Goal: Use online tool/utility

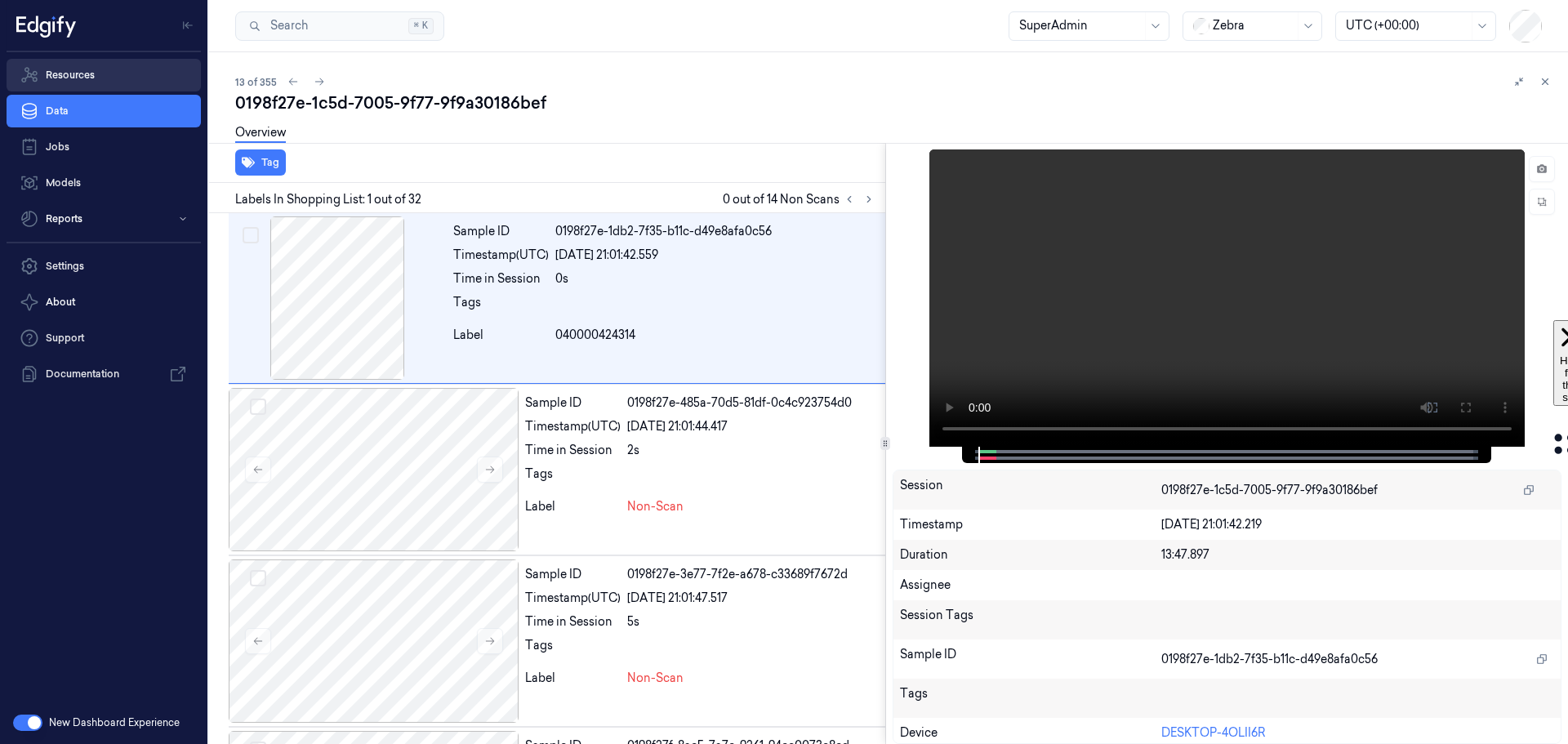
click at [72, 64] on link "Resources" at bounding box center [103, 75] width 194 height 33
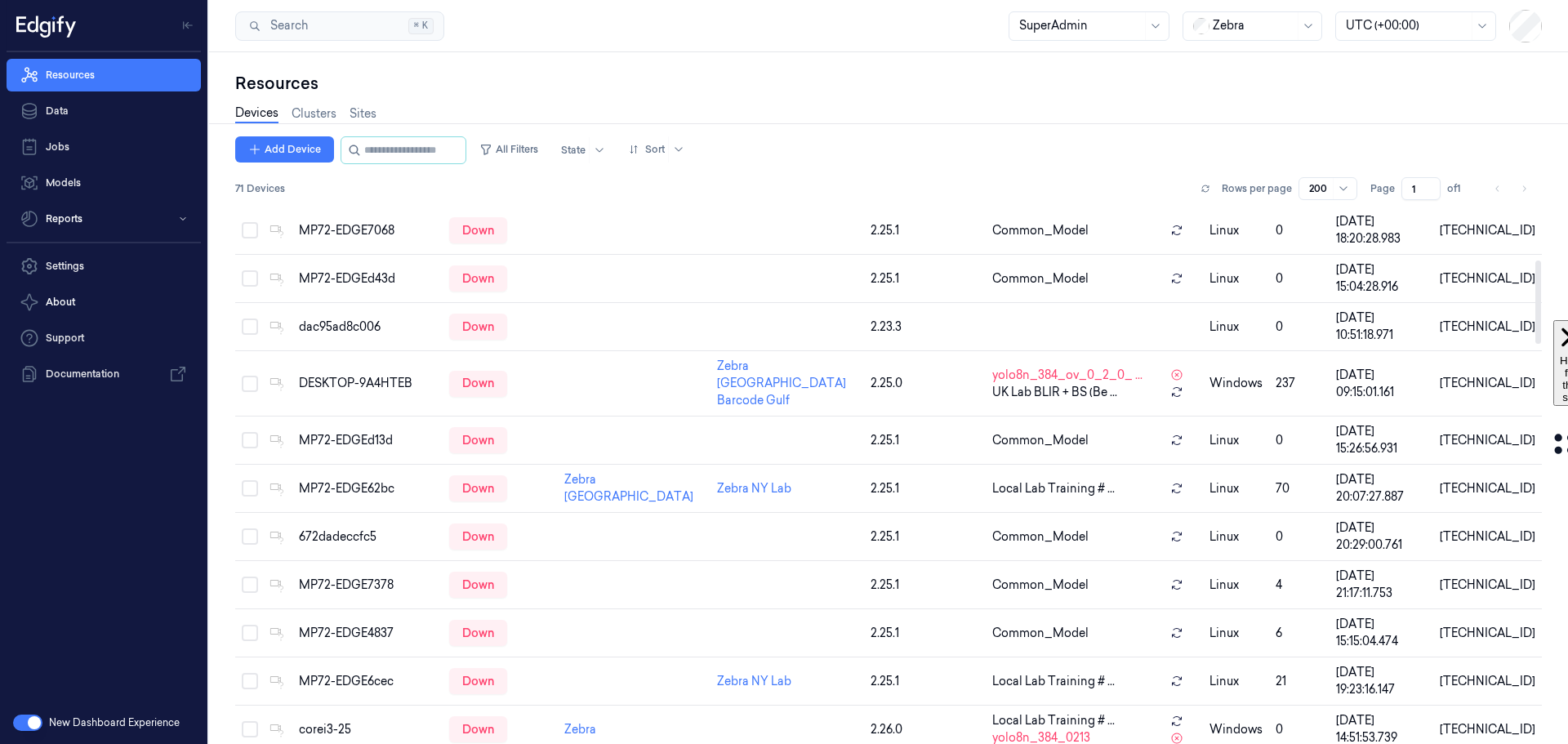
scroll to position [816, 0]
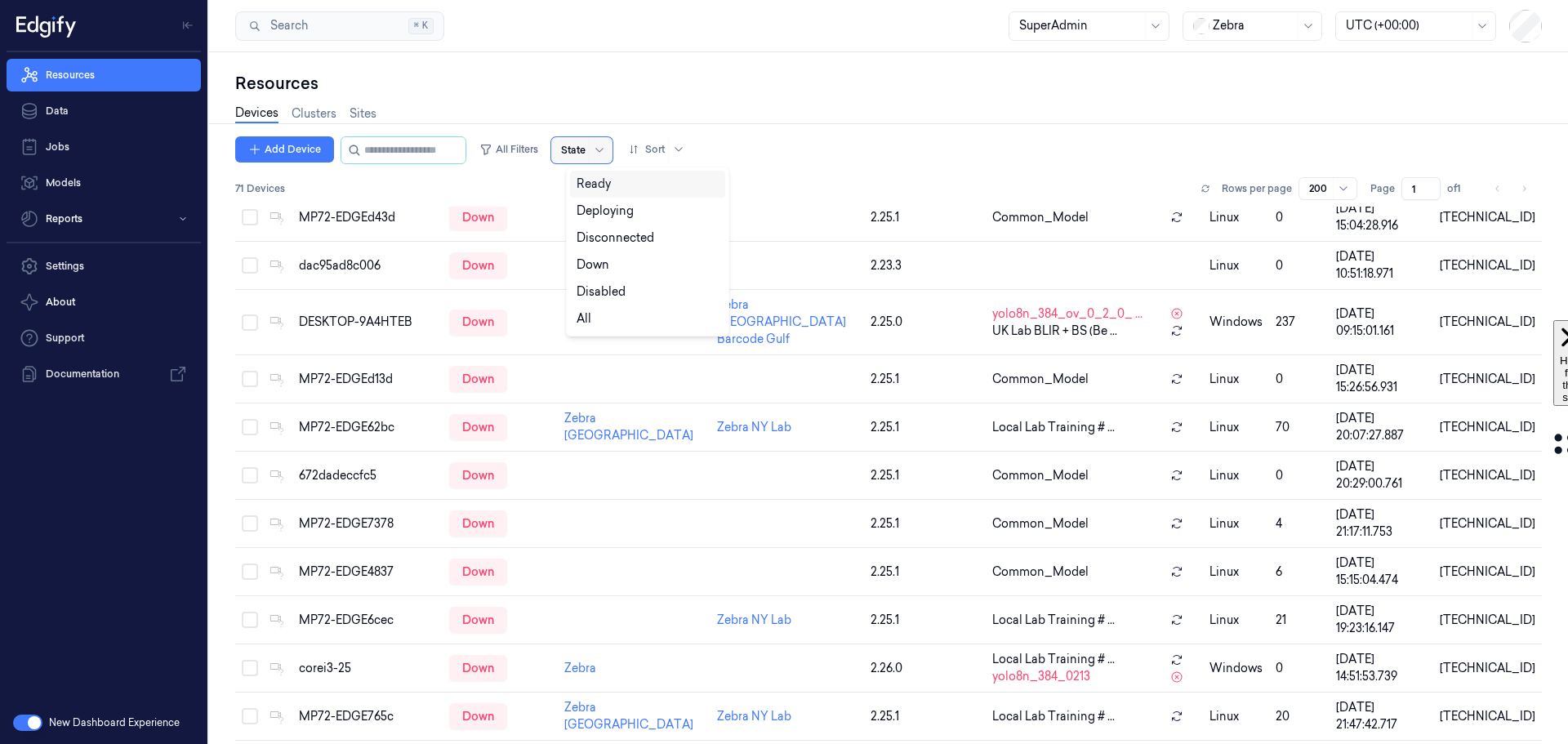
click at [585, 147] on div at bounding box center [573, 150] width 24 height 14
click at [612, 184] on div "Ready" at bounding box center [648, 184] width 142 height 17
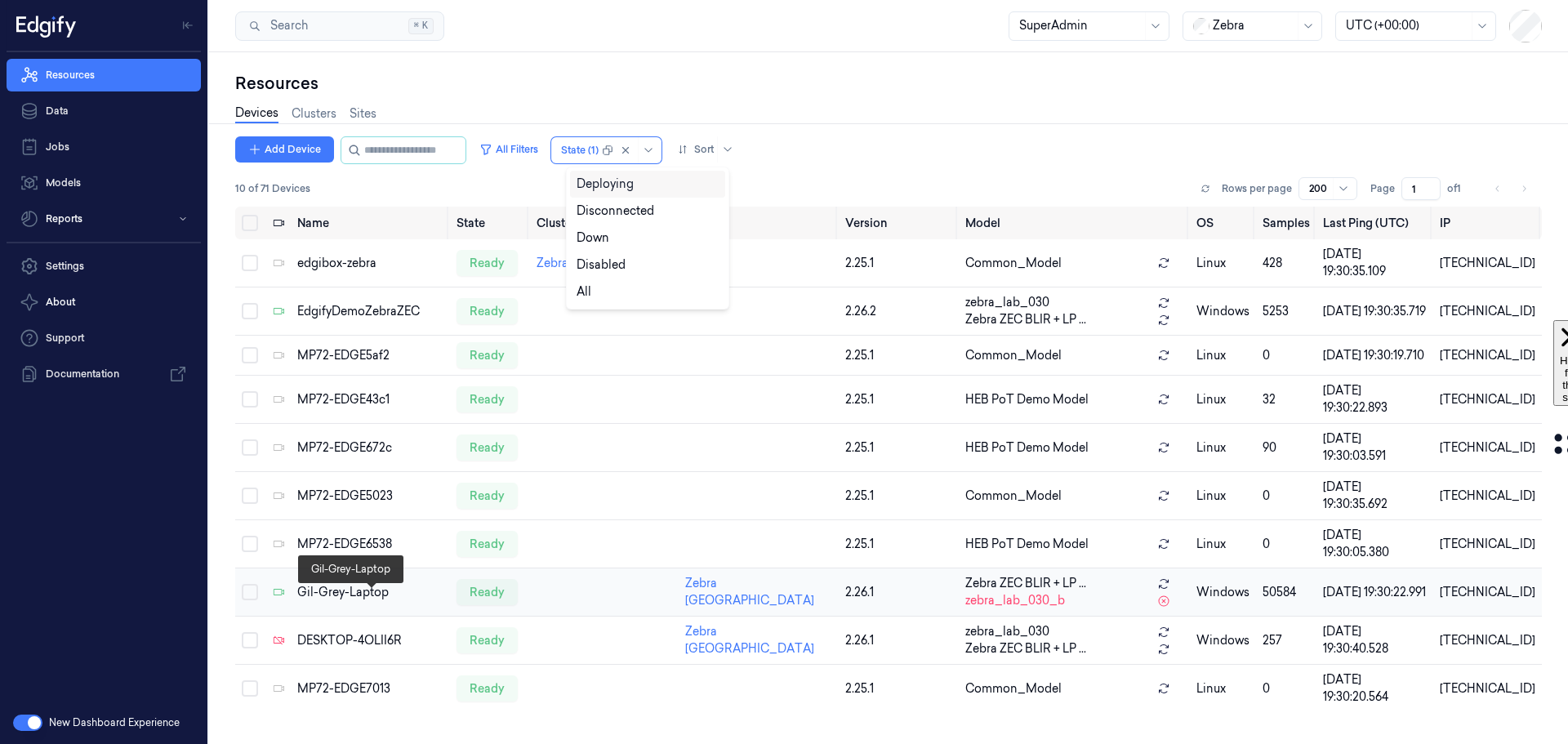
click at [338, 601] on div "Gil-Grey-Laptop" at bounding box center [370, 592] width 146 height 17
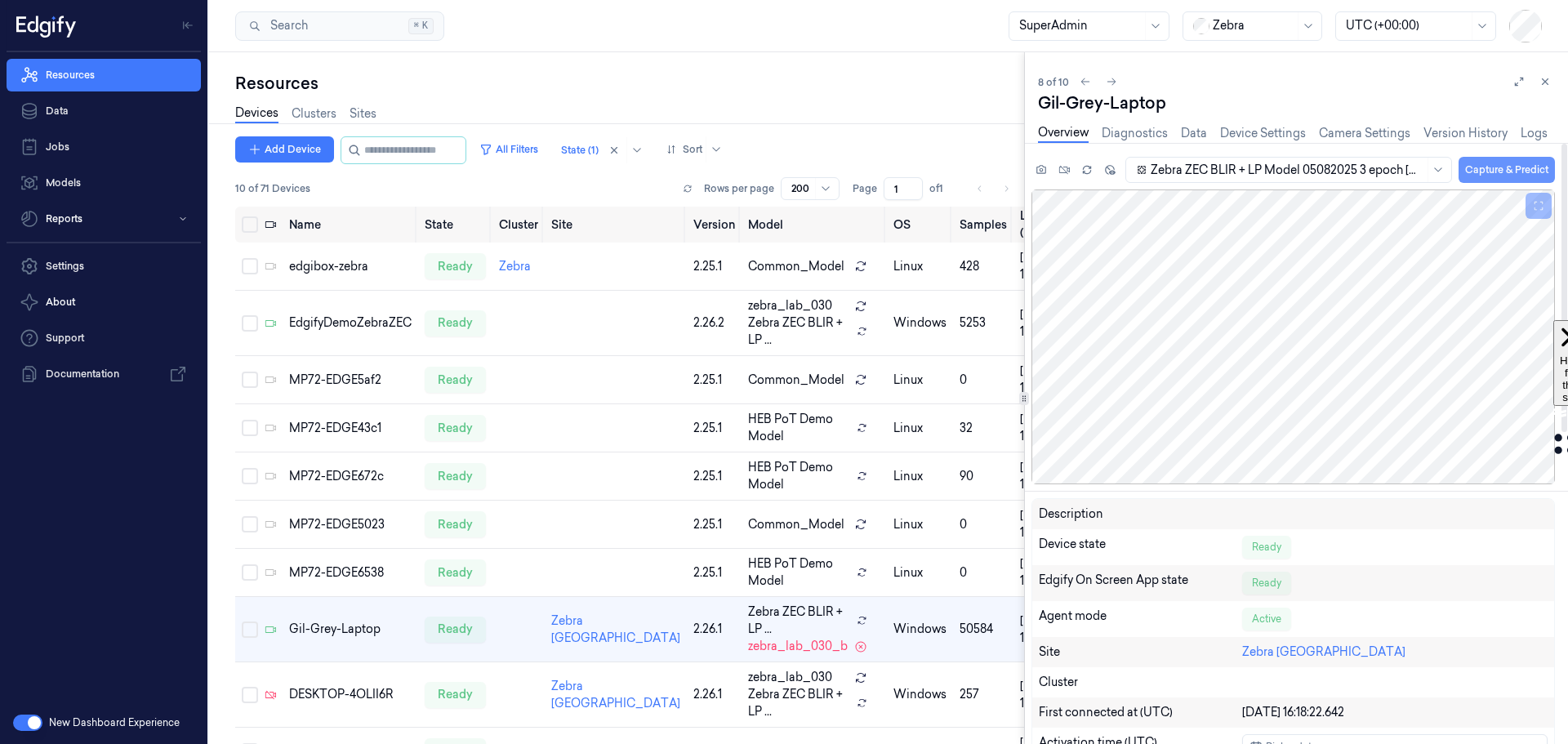
click at [1492, 169] on button "Capture & Predict" at bounding box center [1507, 169] width 97 height 26
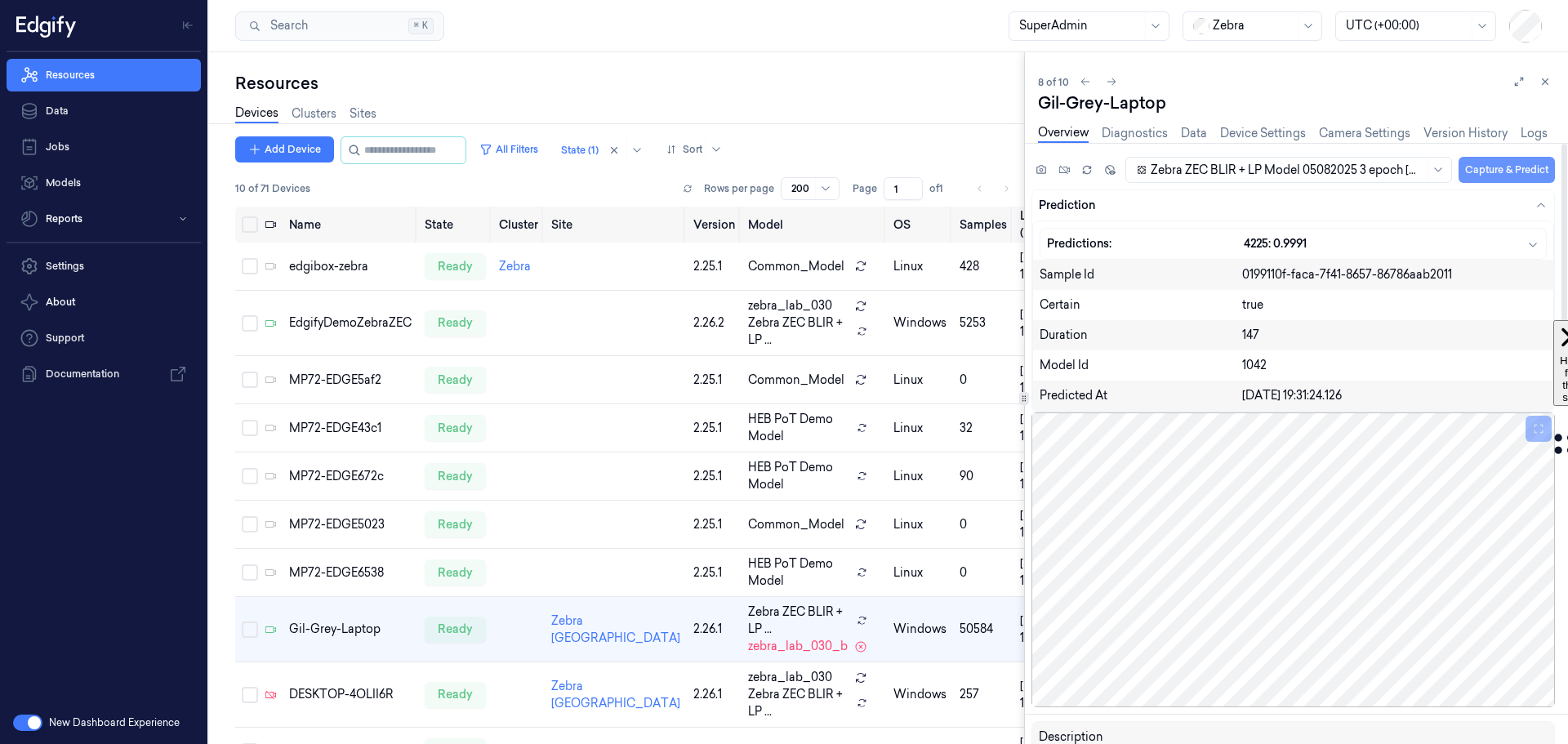
click at [1509, 167] on button "Capture & Predict" at bounding box center [1507, 169] width 97 height 26
